Goal: Information Seeking & Learning: Learn about a topic

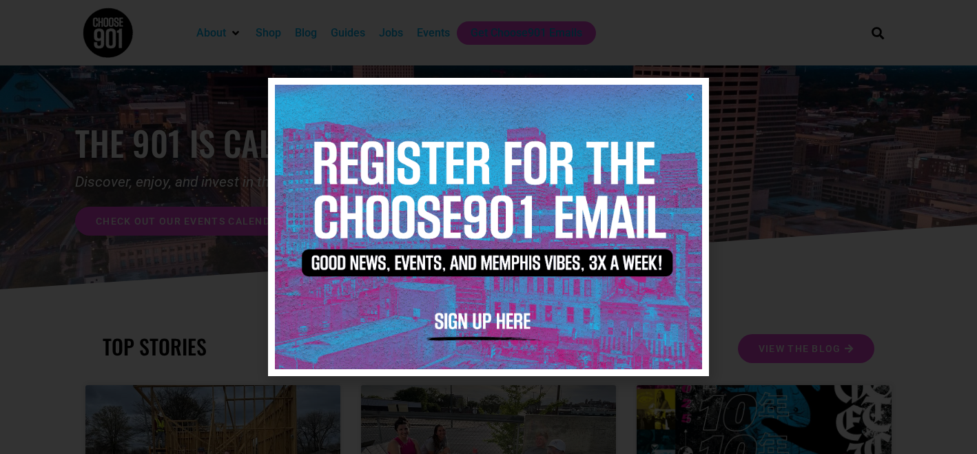
click at [682, 101] on img at bounding box center [488, 227] width 427 height 284
click at [687, 100] on icon "Close" at bounding box center [690, 97] width 10 height 10
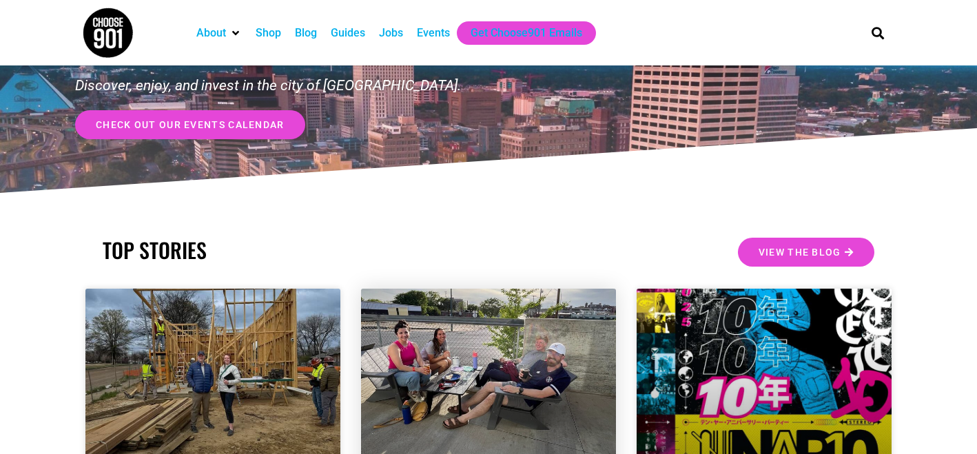
scroll to position [95, 0]
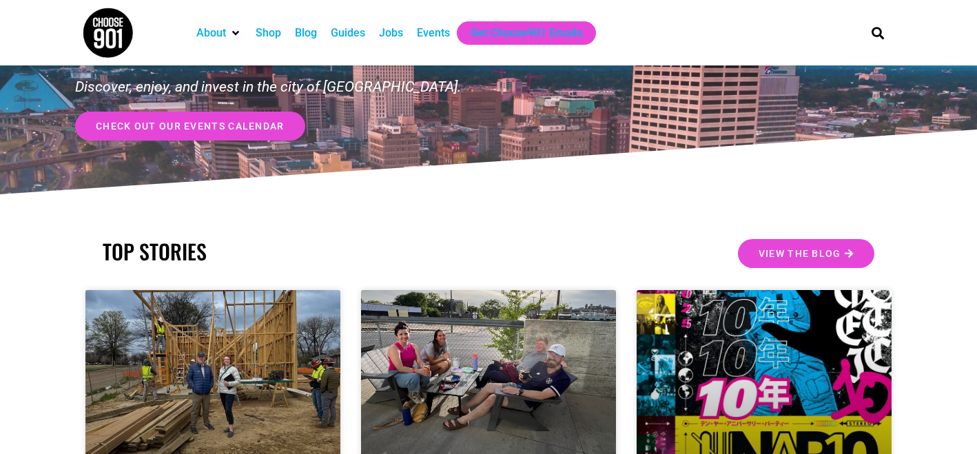
click at [445, 36] on div "Events" at bounding box center [433, 33] width 33 height 17
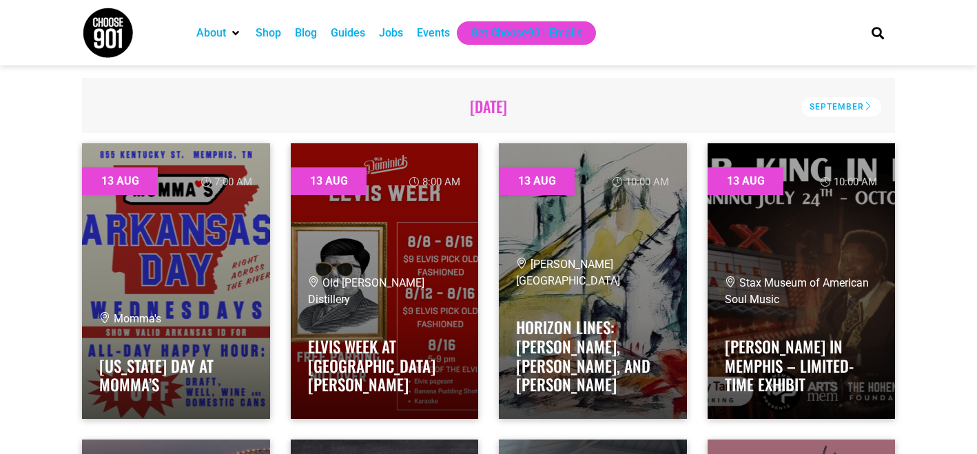
scroll to position [389, 0]
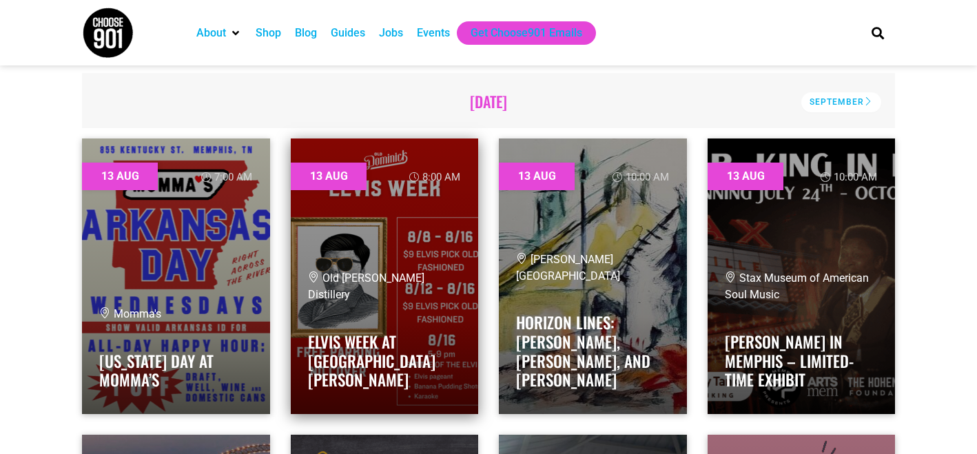
click at [380, 257] on link at bounding box center [385, 276] width 188 height 276
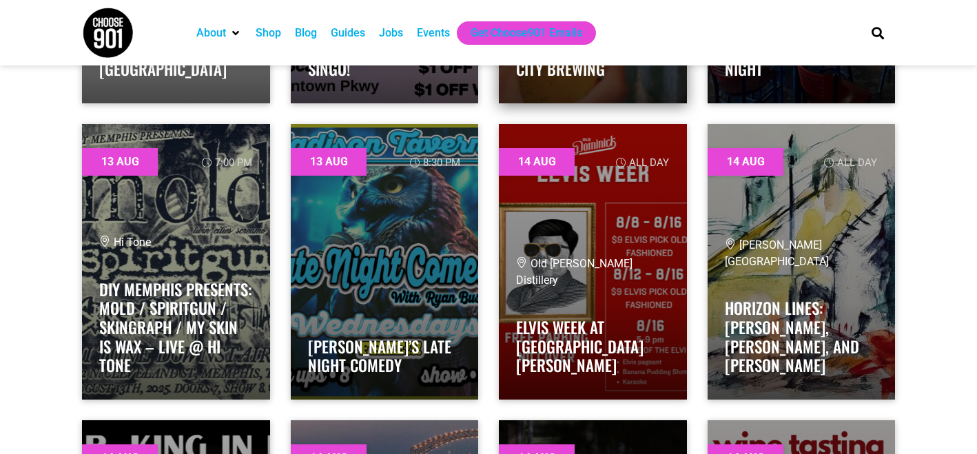
scroll to position [1295, 0]
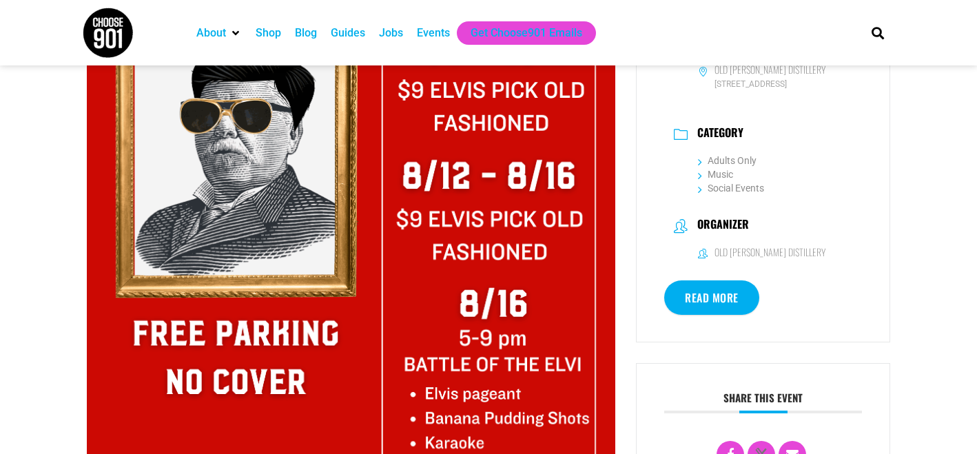
scroll to position [172, 0]
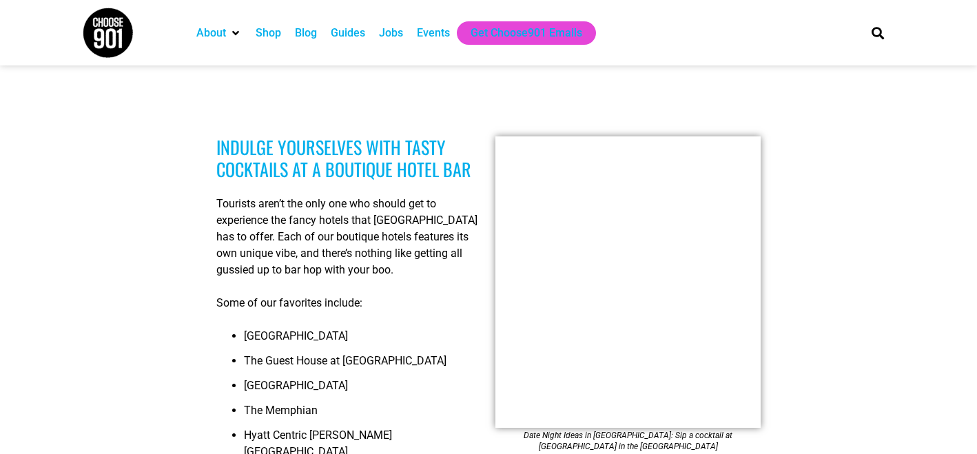
scroll to position [5683, 0]
